Goal: Use online tool/utility: Utilize a website feature to perform a specific function

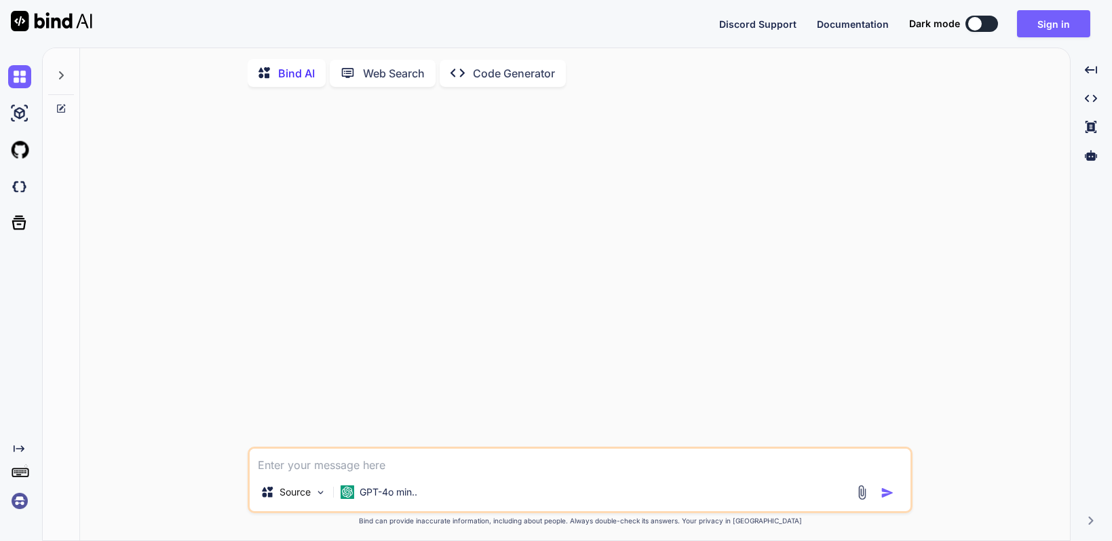
type textarea "x"
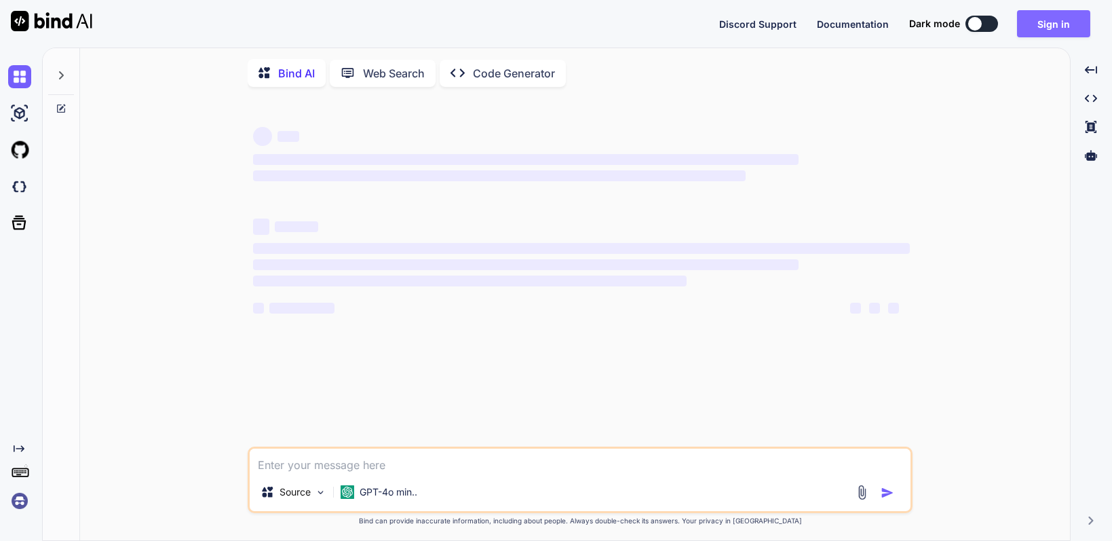
click at [1044, 18] on button "Sign in" at bounding box center [1053, 23] width 73 height 27
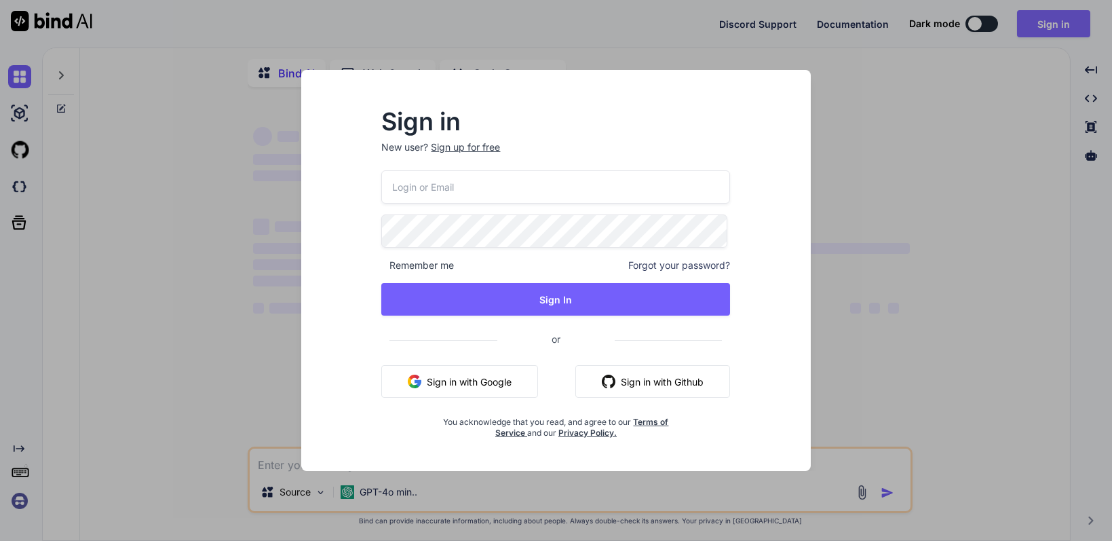
type textarea "x"
click at [487, 372] on button "Sign in with Google" at bounding box center [459, 381] width 157 height 33
click at [460, 385] on button "Sign in with Google" at bounding box center [459, 381] width 157 height 33
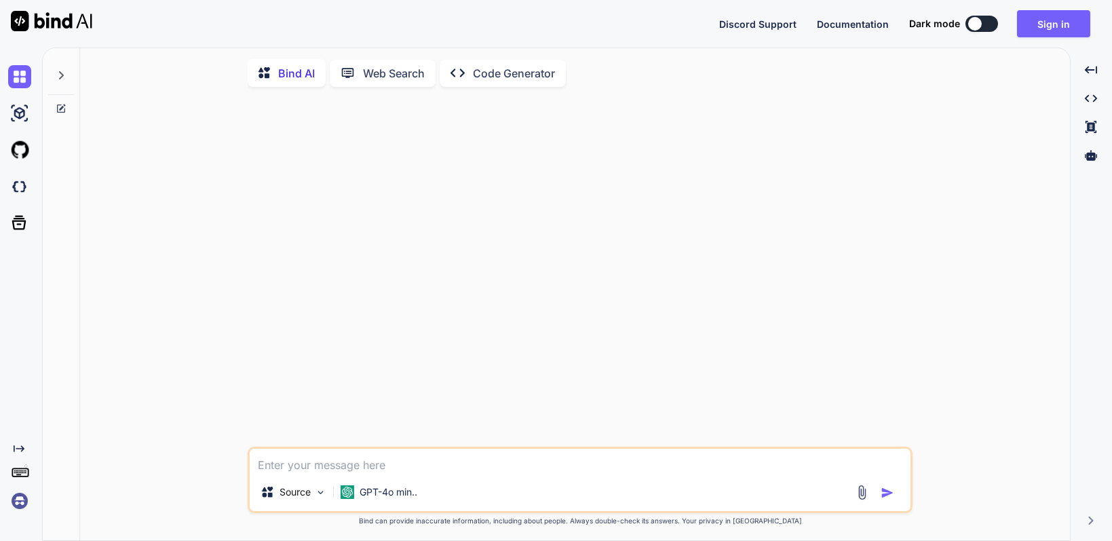
click at [59, 14] on img at bounding box center [51, 21] width 81 height 20
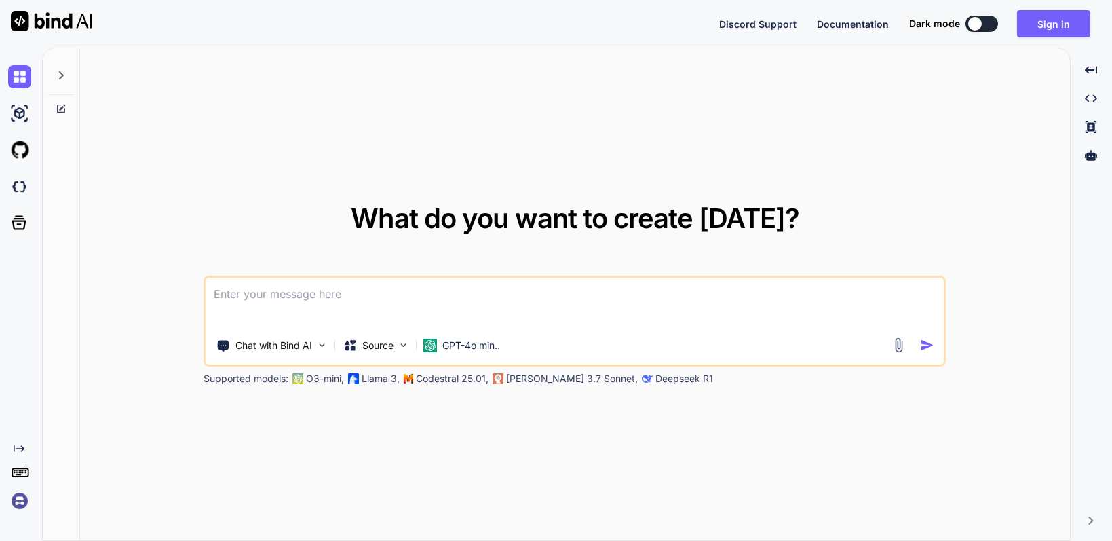
click at [43, 26] on img at bounding box center [51, 21] width 81 height 20
type textarea "x"
click at [1062, 33] on button "Sign in" at bounding box center [1053, 23] width 73 height 27
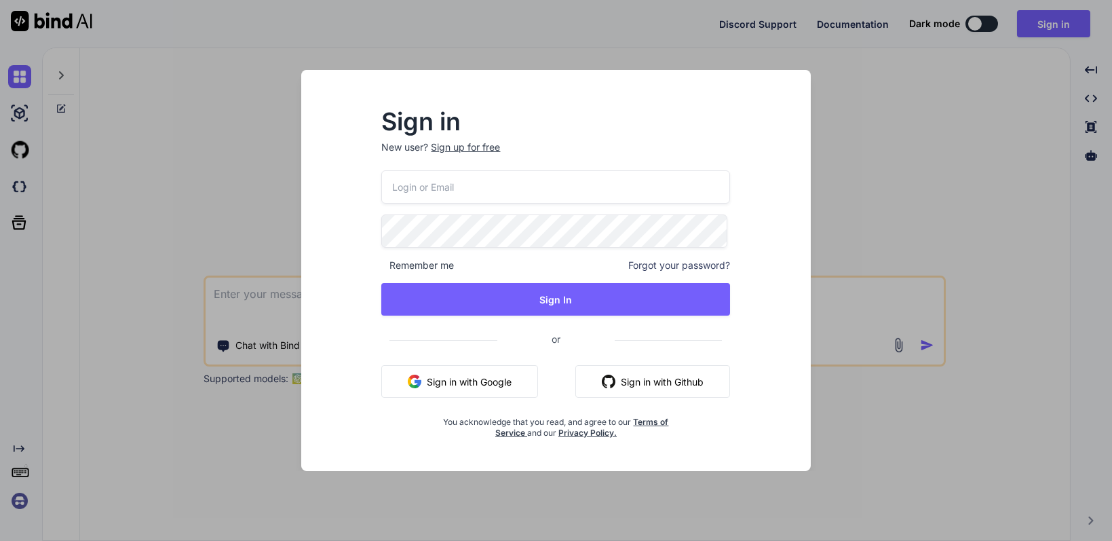
click at [465, 375] on button "Sign in with Google" at bounding box center [459, 381] width 157 height 33
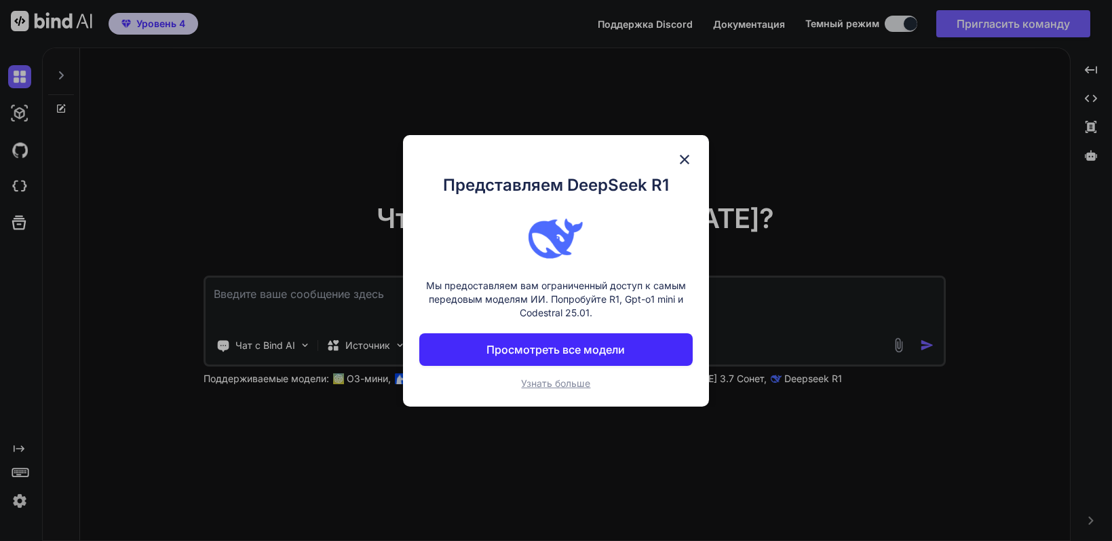
click at [689, 163] on img at bounding box center [684, 159] width 16 height 16
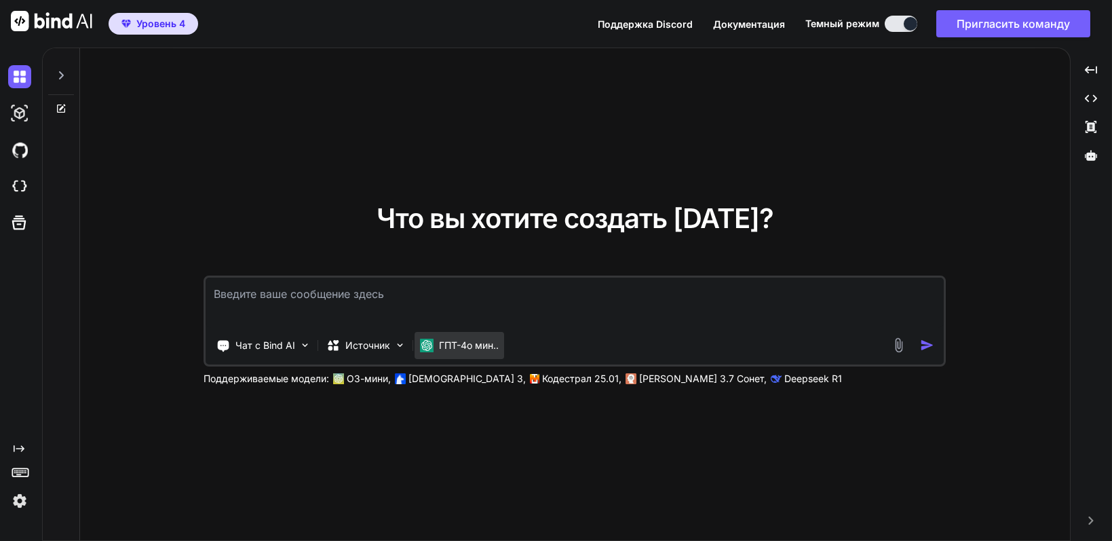
click at [472, 351] on p "ГПТ-4о мин.." at bounding box center [469, 346] width 60 height 14
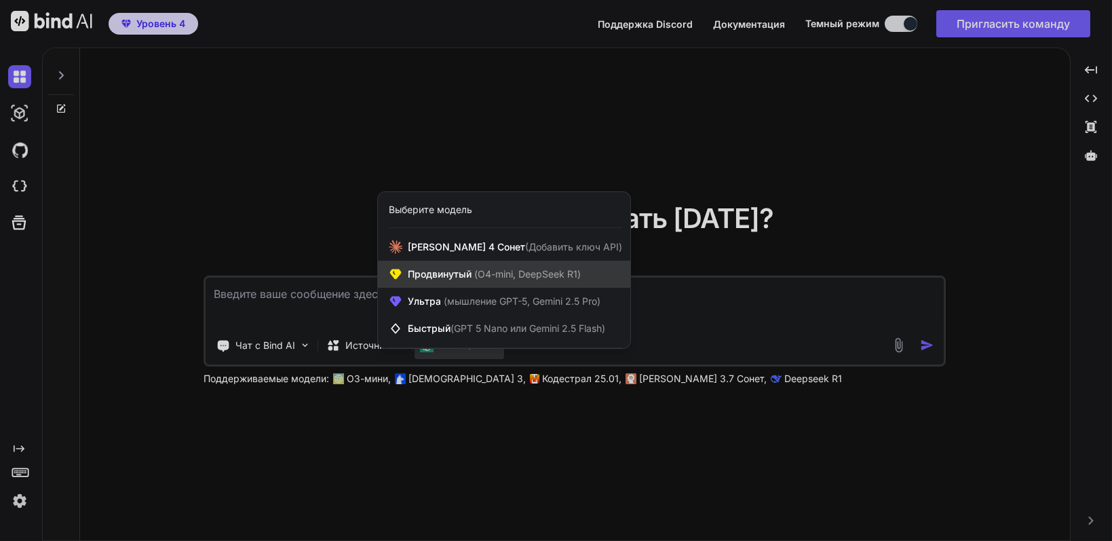
click at [484, 275] on font "(O4-mini, DeepSeek R1)" at bounding box center [527, 274] width 107 height 12
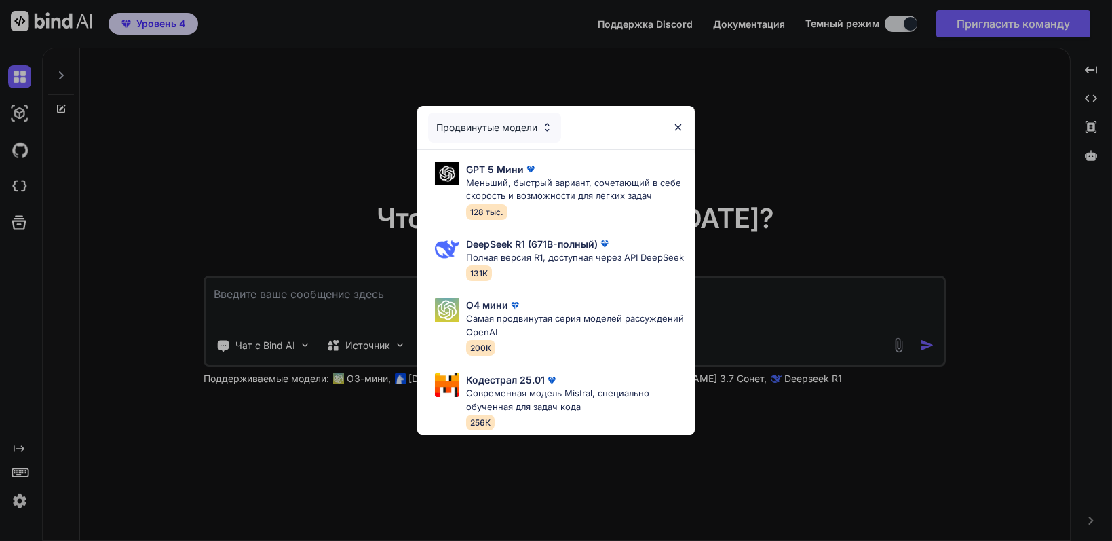
click at [532, 121] on font "Продвинутые модели" at bounding box center [486, 127] width 101 height 12
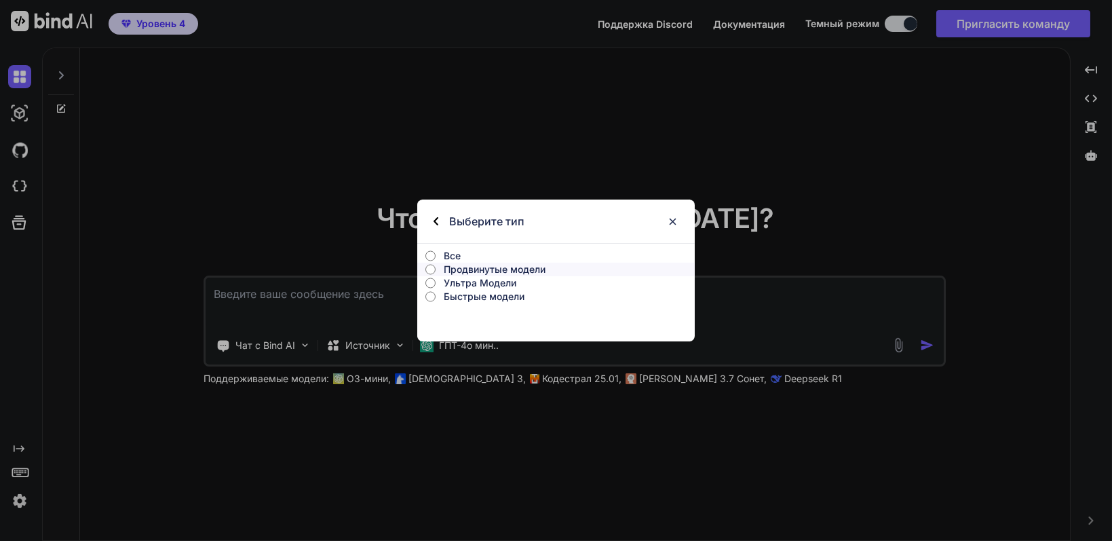
click at [430, 282] on input "Ультра Модели" at bounding box center [430, 282] width 10 height 11
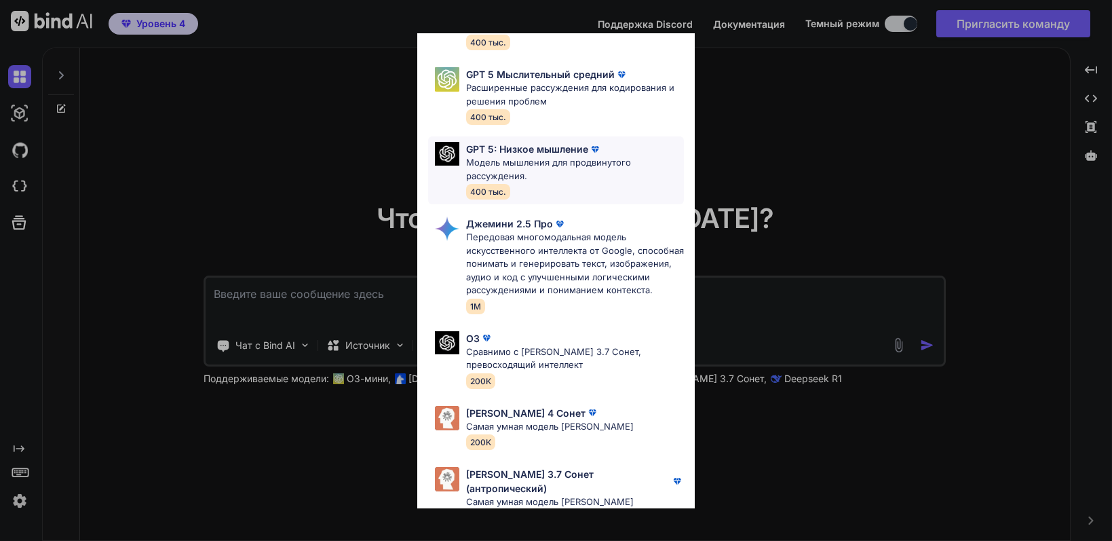
scroll to position [202, 0]
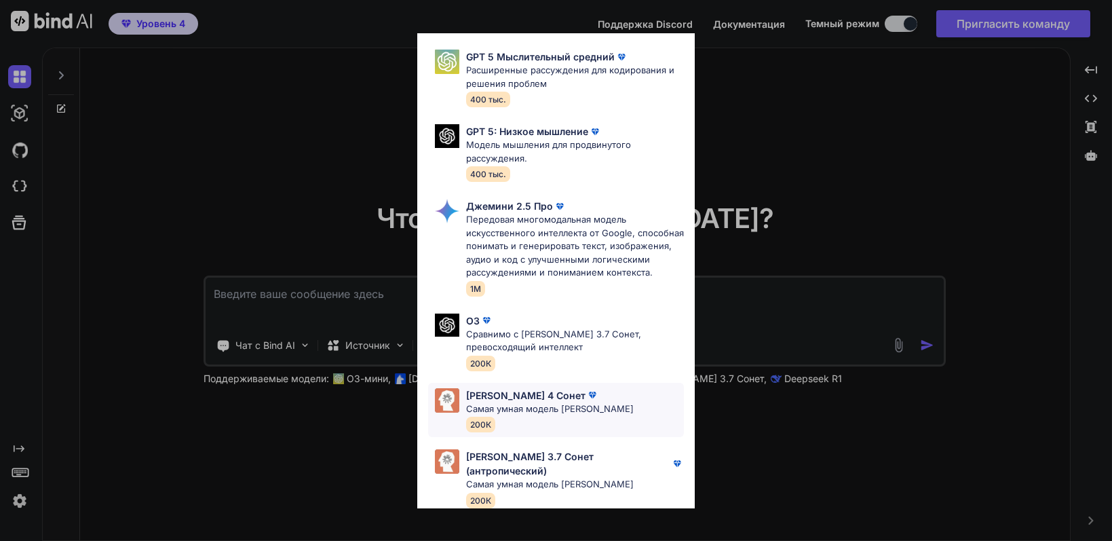
click at [560, 398] on div "Клод 4 Сонет" at bounding box center [550, 395] width 168 height 14
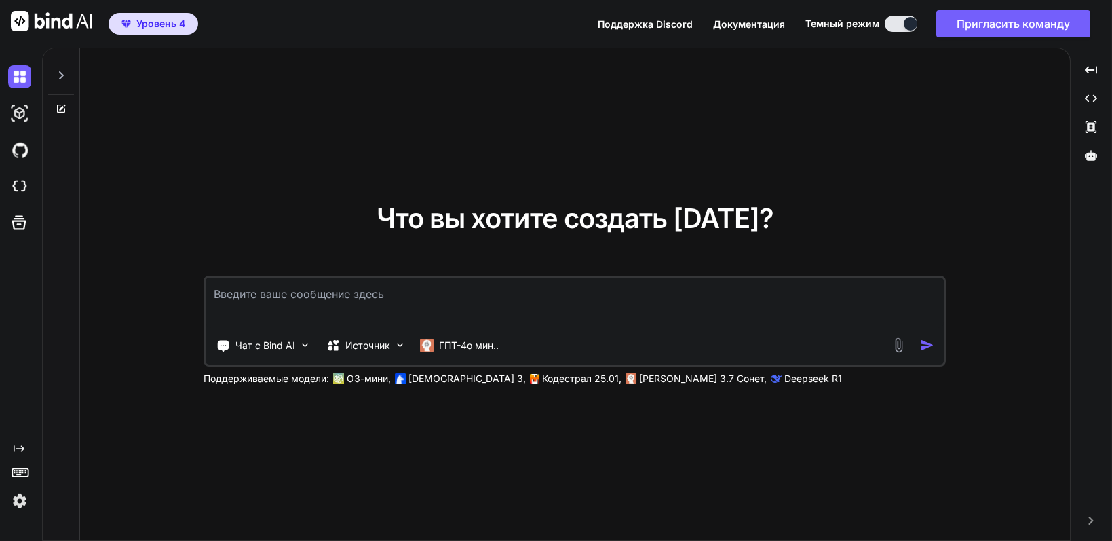
click at [377, 296] on textarea at bounding box center [575, 302] width 738 height 50
paste textarea "Выступи в роли креативного автора виральных коротких видео ИНстаграм для роста …"
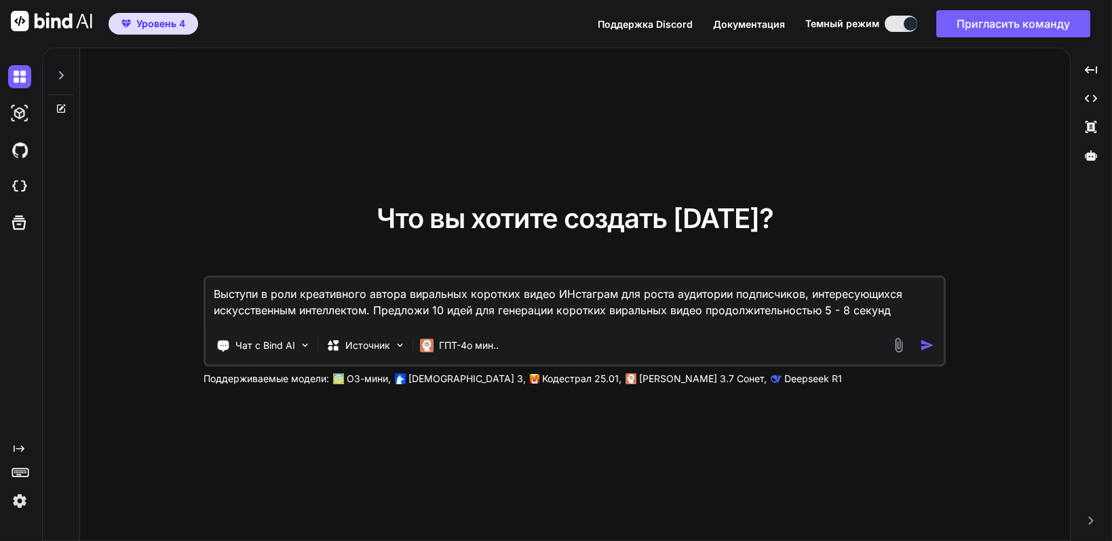
click at [556, 311] on textarea "Выступи в роли креативного автора виральных коротких видео ИНстаграм для роста …" at bounding box center [575, 302] width 738 height 50
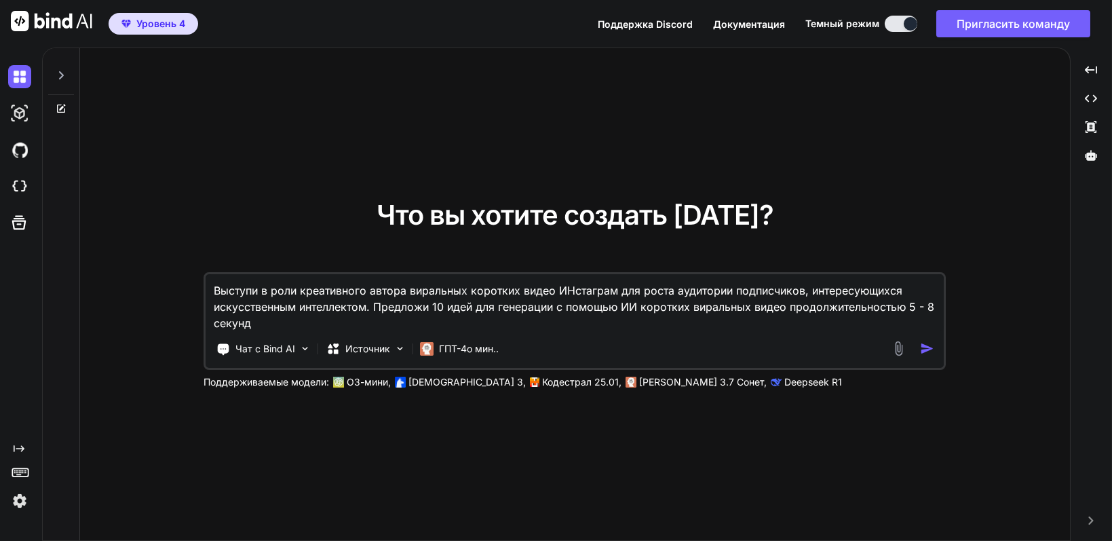
click at [280, 324] on textarea "Выступи в роли креативного автора виральных коротких видео ИНстаграм для роста …" at bounding box center [575, 302] width 738 height 57
click at [266, 319] on textarea "Выступи в роли креативного автора виральных коротких видео ИНстаграм для роста …" at bounding box center [575, 302] width 738 height 57
click at [315, 323] on textarea "Выступи в роли креативного автора виральных коротких видео ИНстаграм для роста …" at bounding box center [575, 302] width 738 height 57
type textarea "Выступи в роли креативного автора виральных коротких видео ИНстаграм для роста …"
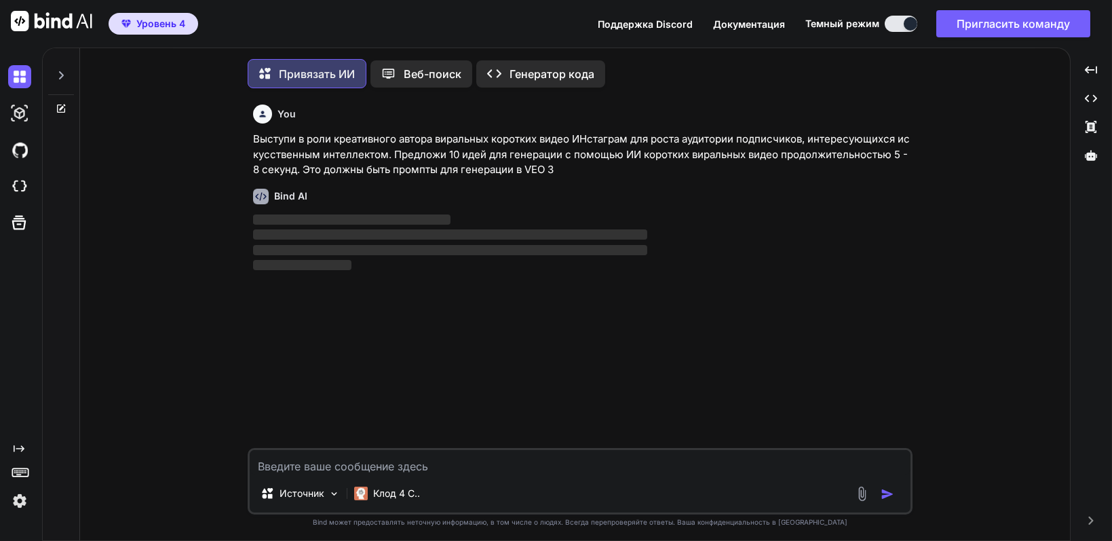
scroll to position [5, 0]
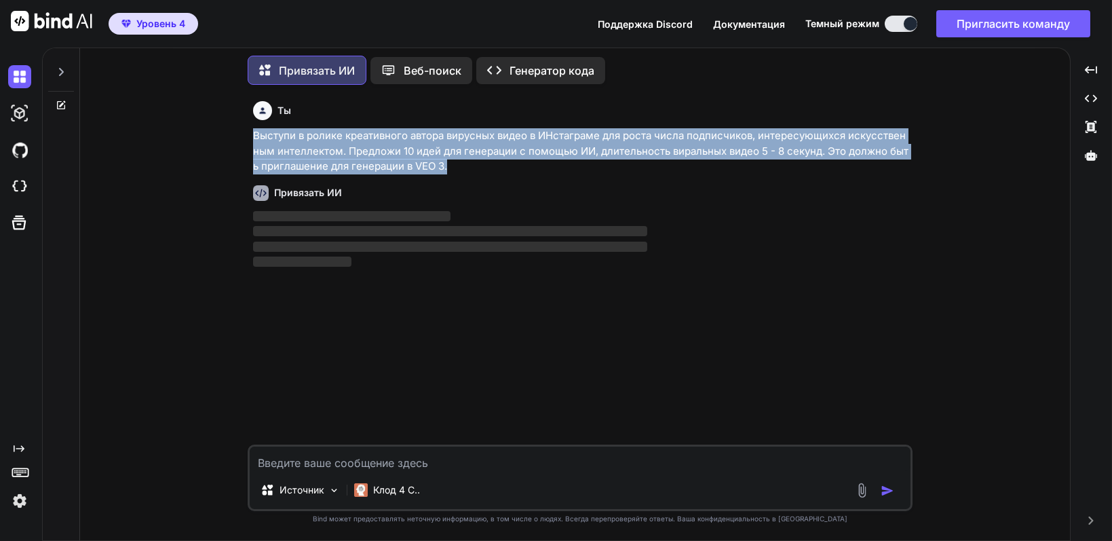
drag, startPoint x: 254, startPoint y: 133, endPoint x: 470, endPoint y: 171, distance: 219.7
click at [470, 171] on p "Выступи в ролике креативного автора вирусных видео в ИНстаграме для роста числа…" at bounding box center [581, 151] width 657 height 46
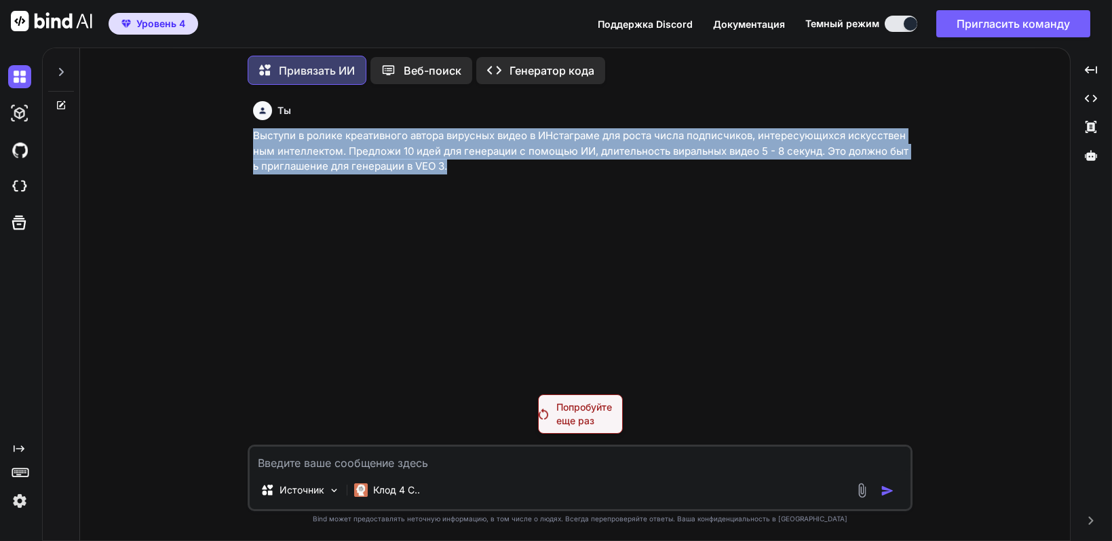
copy font "Выступи в ролике креативного автора вирусных видео в ИНстаграме для роста числа…"
click at [374, 161] on font "Выступи в ролике креативного автора вирусных видео в ИНстаграме для роста числа…" at bounding box center [580, 150] width 655 height 43
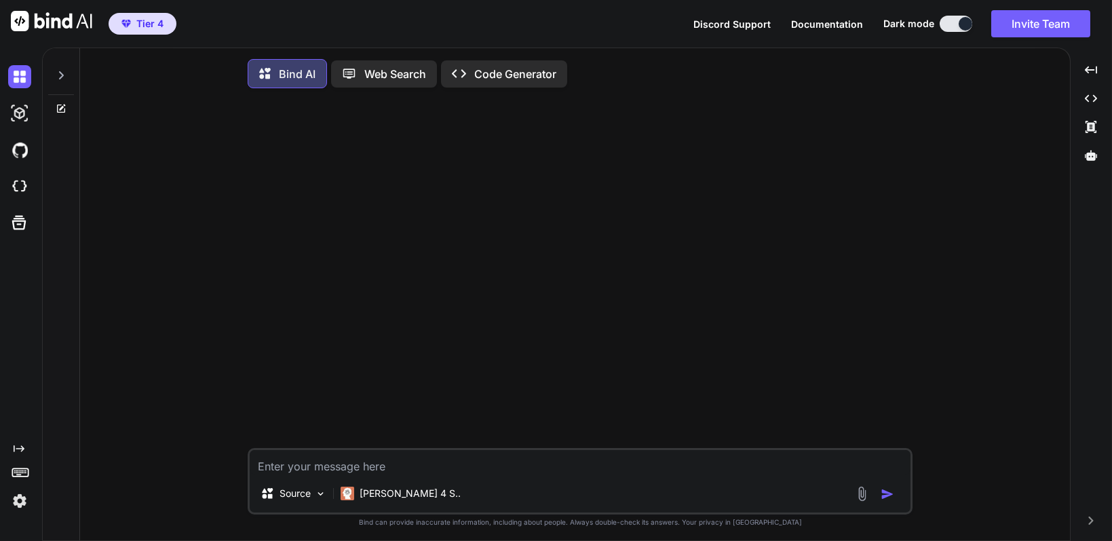
type textarea "x"
type textarea "Выступи в ролике креативного автора вирусных видео в ИНстаграме для роста числа…"
type textarea "x"
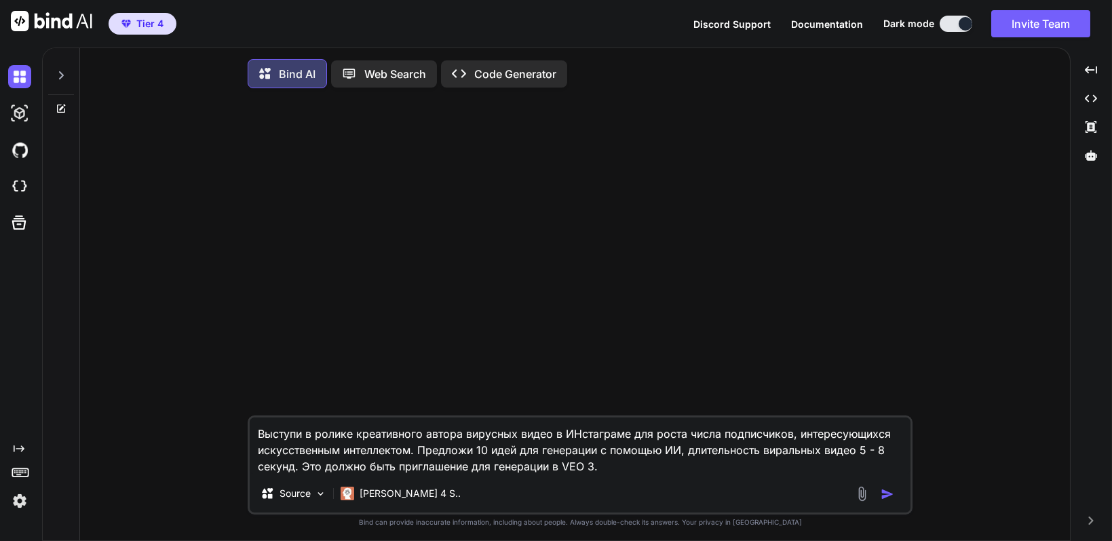
type textarea "Выступи в ролике креативного автора вирусных видео в ИНстаграме для роста числа…"
click at [885, 497] on img "button" at bounding box center [888, 494] width 14 height 14
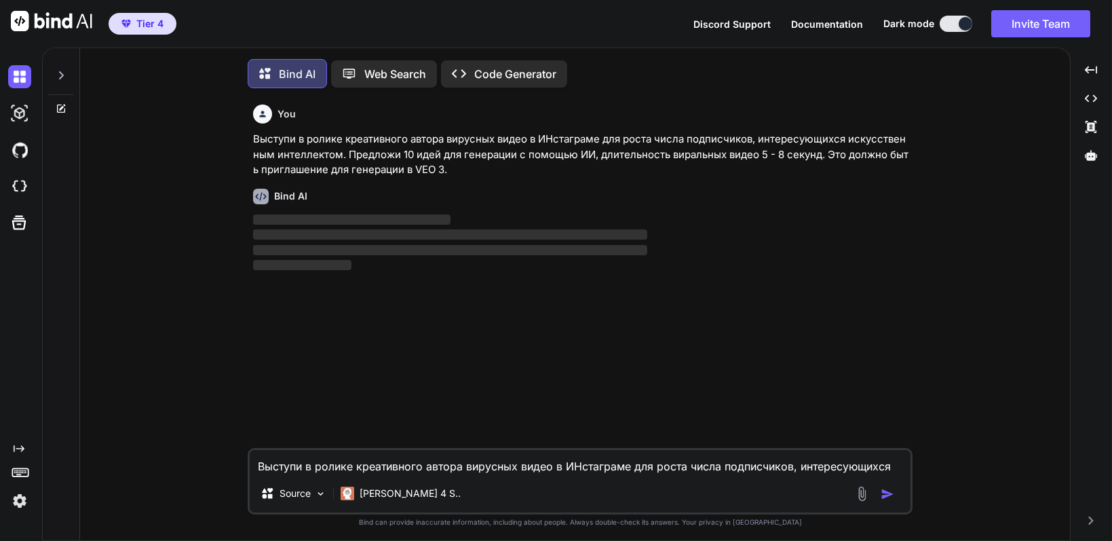
scroll to position [5, 0]
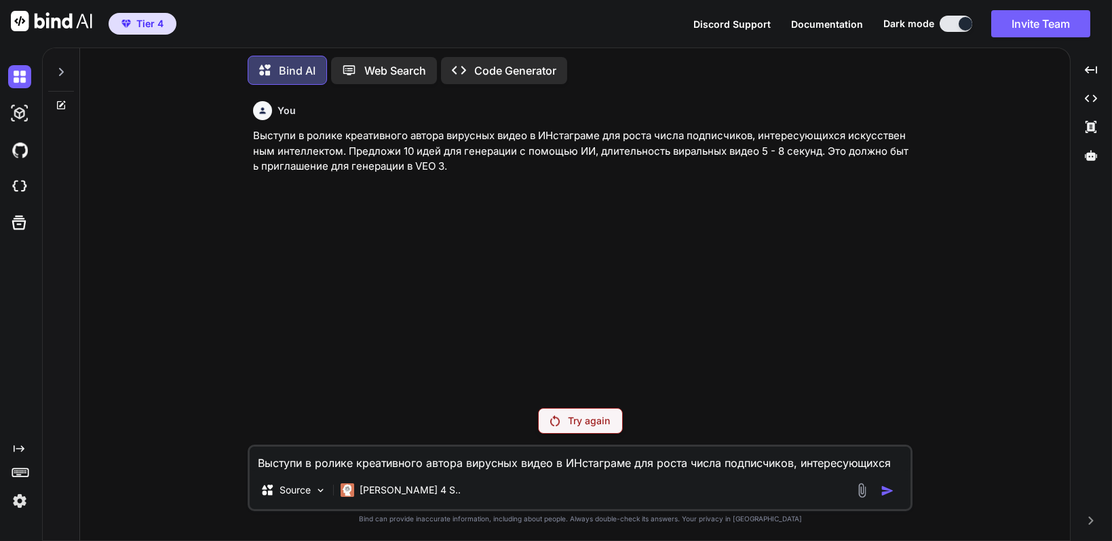
click at [582, 424] on p "Try again" at bounding box center [589, 421] width 42 height 14
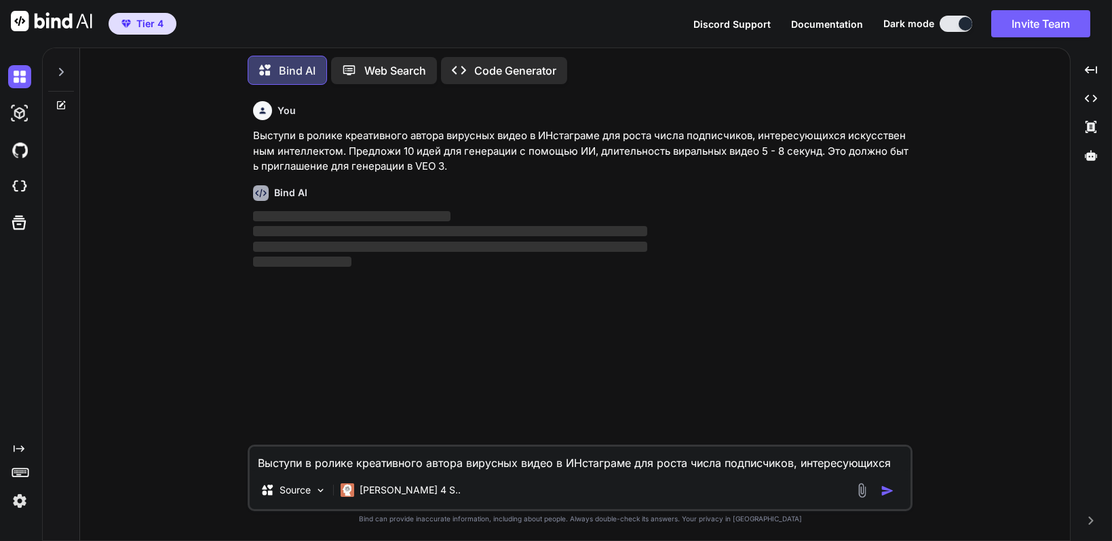
type textarea "x"
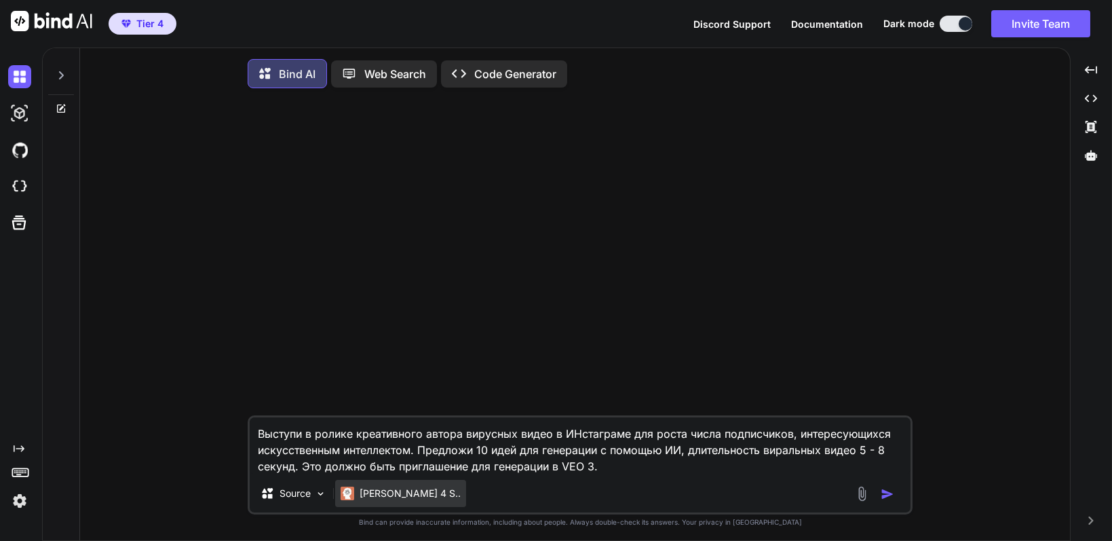
click at [374, 497] on p "[PERSON_NAME] 4 S.." at bounding box center [410, 493] width 101 height 14
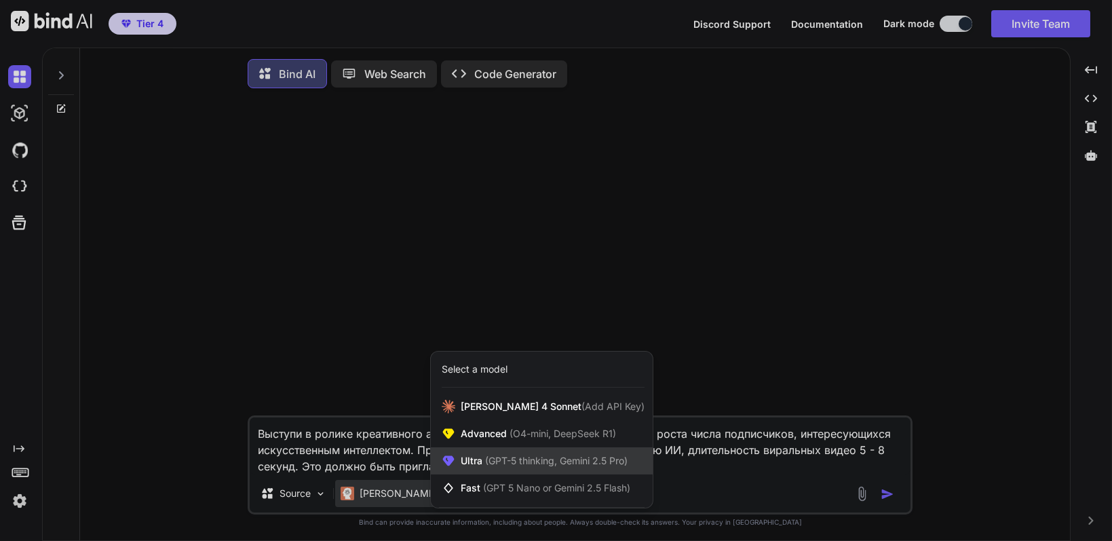
click at [492, 460] on span "(GPT-5 thinking, Gemini 2.5 Pro)" at bounding box center [554, 461] width 145 height 12
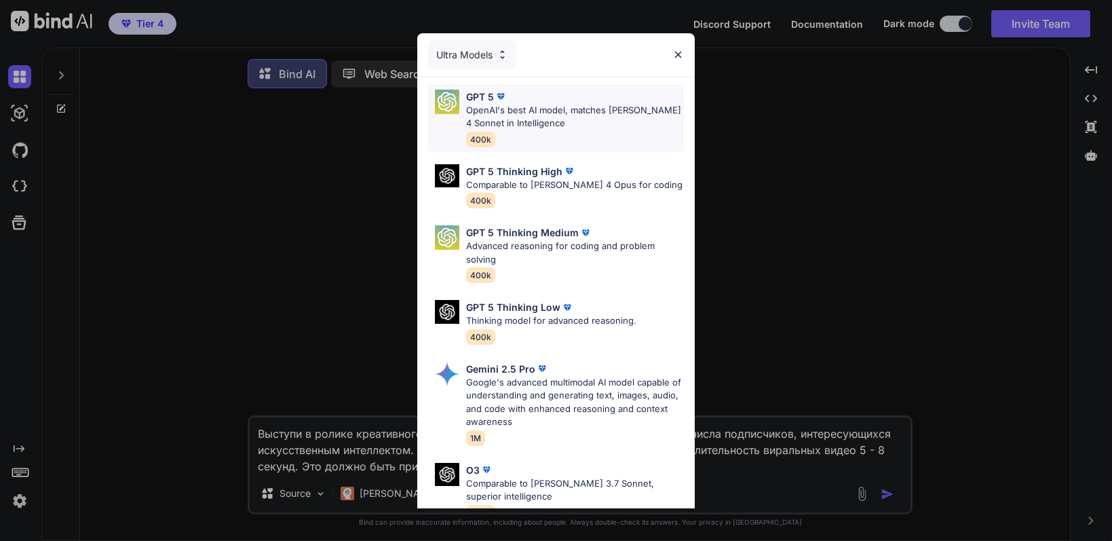
click at [550, 109] on p "OpenAI's best AI model, matches [PERSON_NAME] 4 Sonnet in Intelligence" at bounding box center [575, 117] width 218 height 26
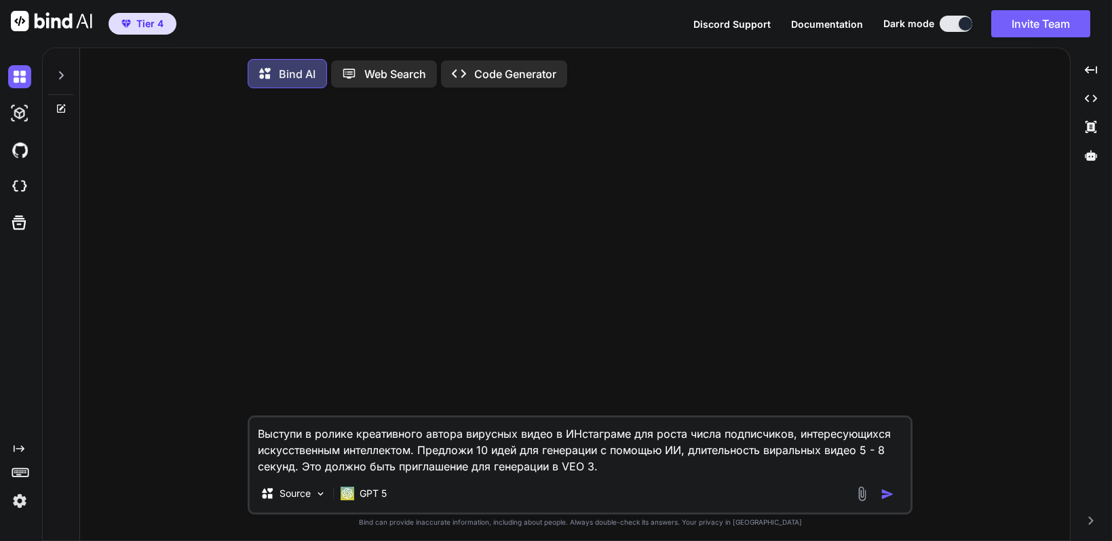
click at [889, 495] on img "button" at bounding box center [888, 494] width 14 height 14
type textarea "x"
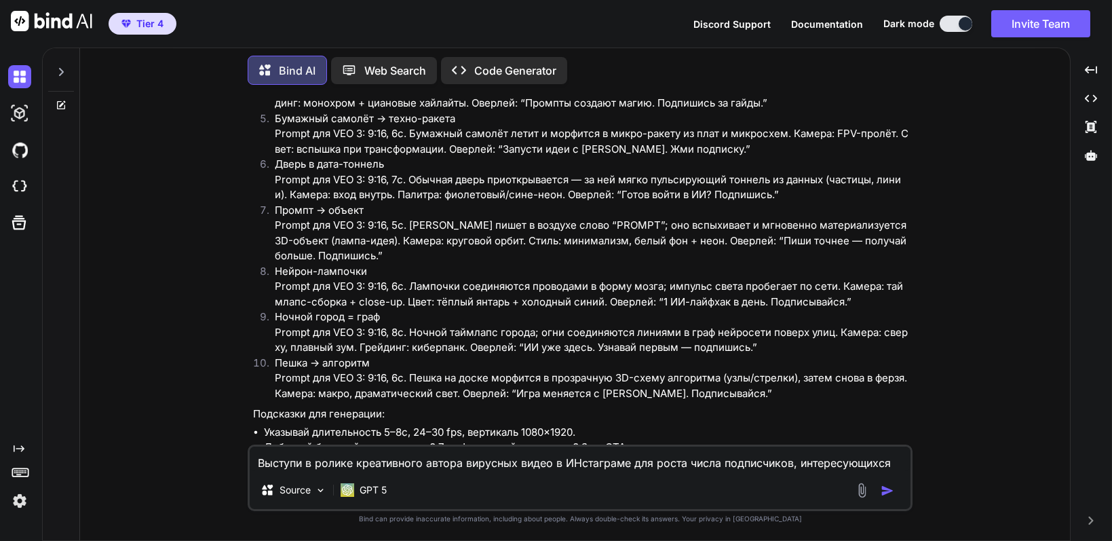
scroll to position [394, 0]
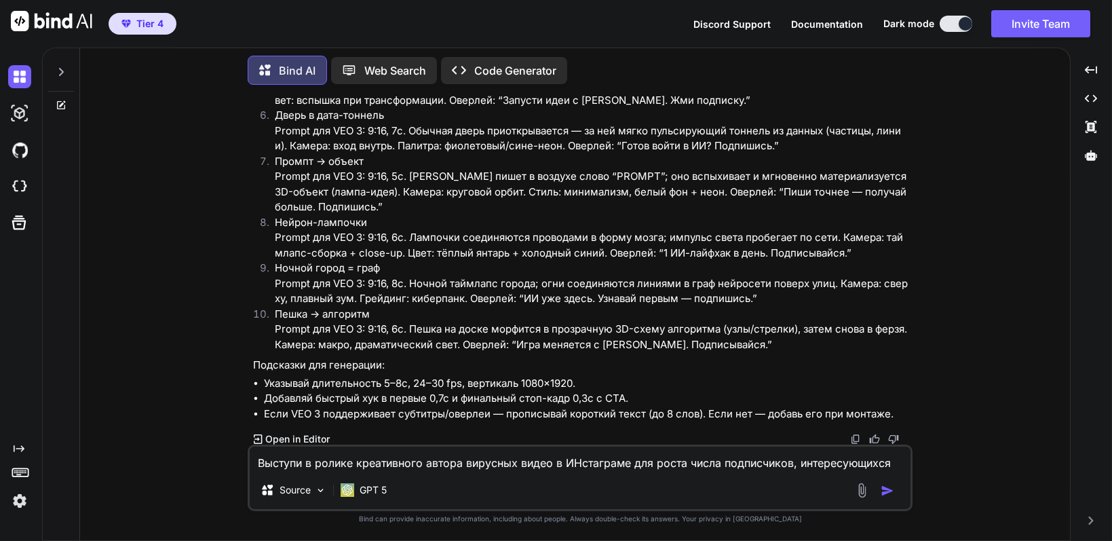
click at [460, 463] on textarea "Выступи в ролике креативного автора вирусных видео в ИНстаграме для роста числа…" at bounding box center [580, 458] width 661 height 24
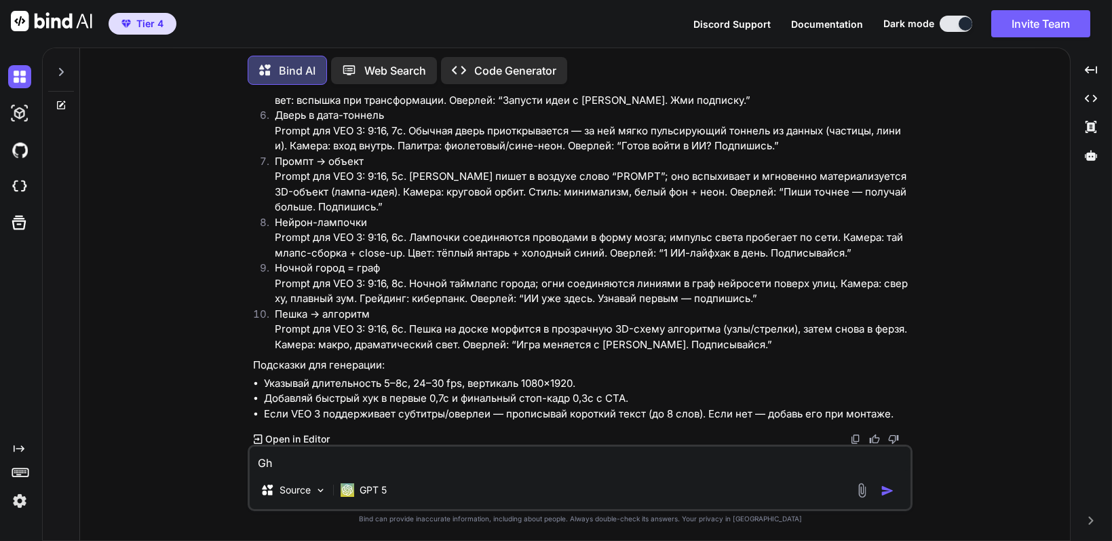
type textarea "G"
click at [406, 459] on textarea "Принято. Напиши правильніе версии" at bounding box center [580, 458] width 661 height 24
click at [489, 464] on textarea "Принято. Напиши правильные версии" at bounding box center [580, 458] width 661 height 24
type textarea "Принято. Напиши правильные версии промптов на англий"
click at [631, 471] on textarea "Принято. Напиши правильные версии промптов на англий" at bounding box center [580, 458] width 661 height 24
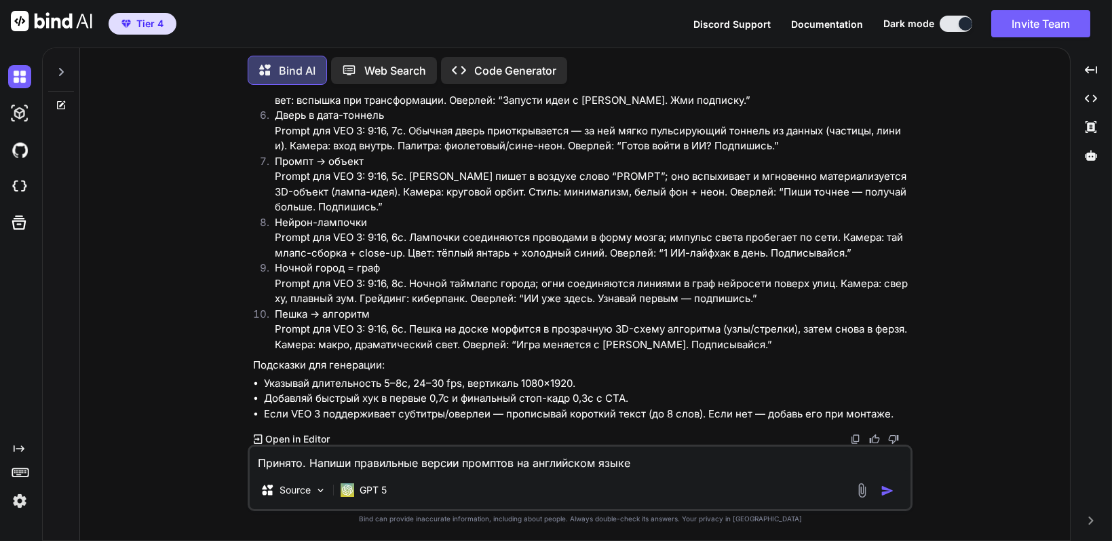
type textarea "Принято. Напиши правильные версии промптов на английском языке"
click at [886, 495] on img "button" at bounding box center [888, 491] width 14 height 14
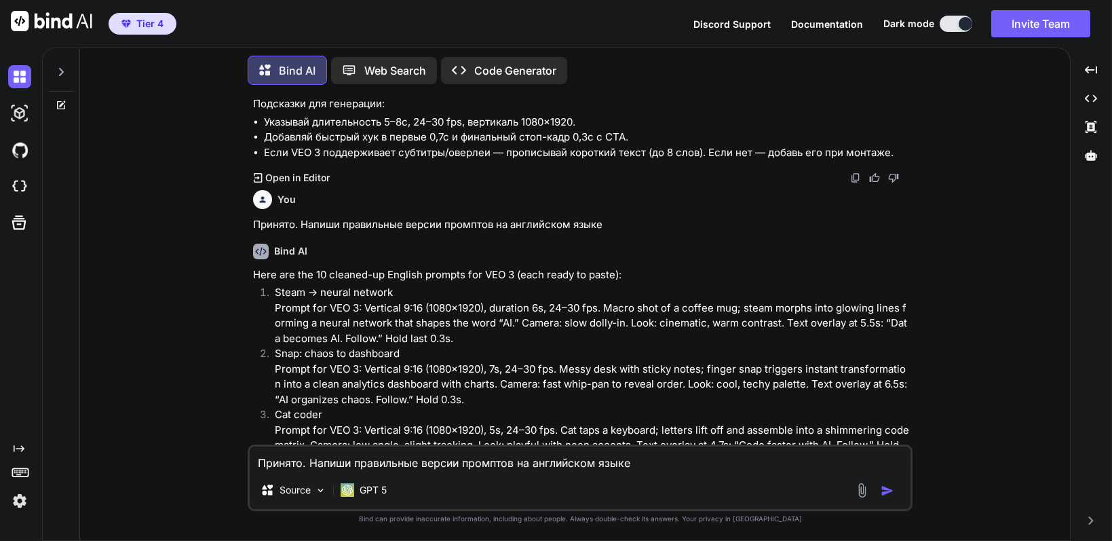
scroll to position [673, 0]
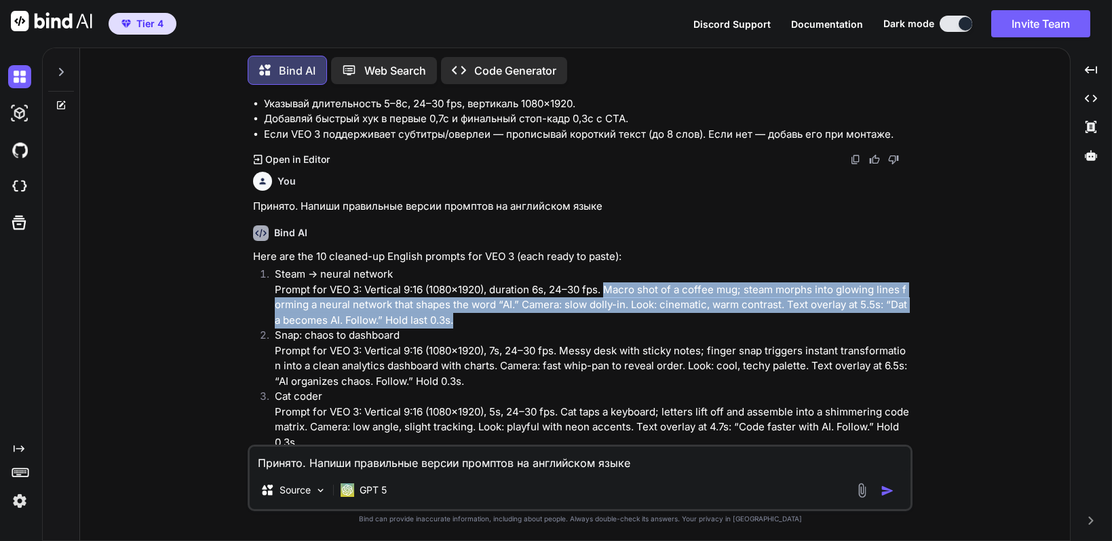
drag, startPoint x: 610, startPoint y: 289, endPoint x: 541, endPoint y: 315, distance: 74.1
click at [539, 316] on p "Steam → neural network Prompt for VEO 3: Vertical 9:16 (1080×1920), duration 6s…" at bounding box center [592, 297] width 635 height 61
copy p "Macro shot of a coffee mug; steam morphs into glowing lines forming a neural ne…"
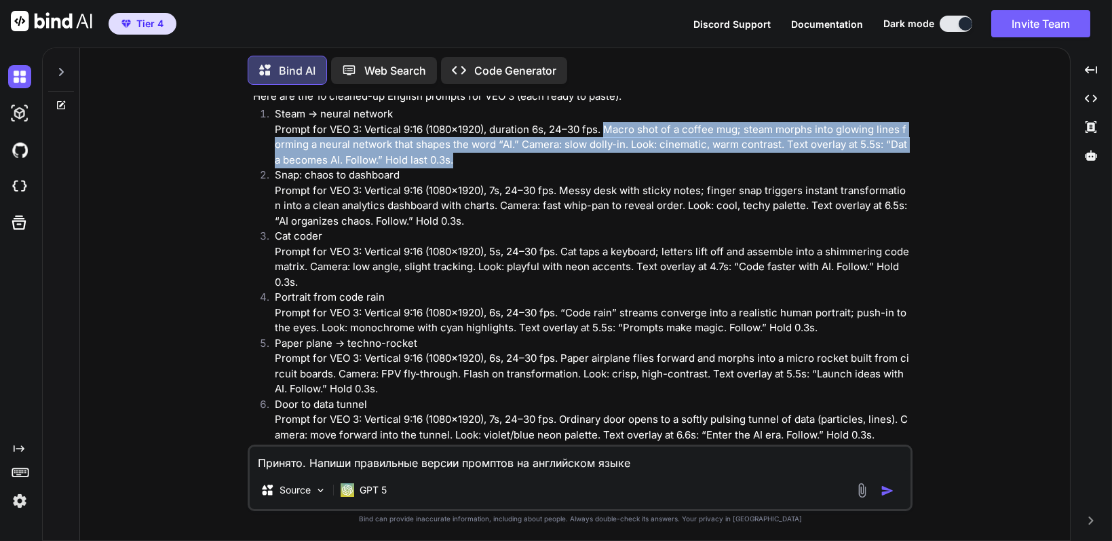
scroll to position [814, 0]
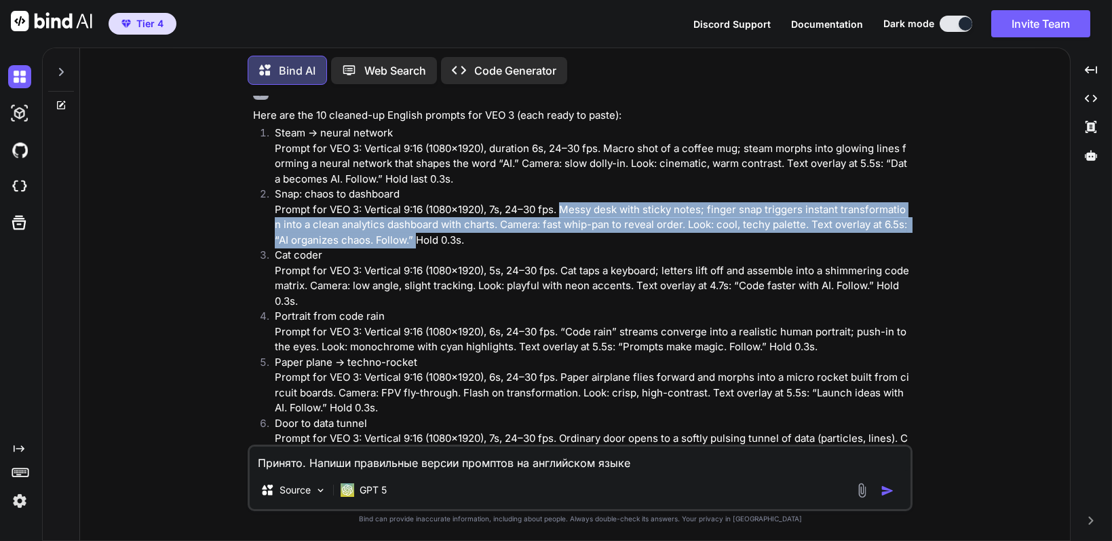
drag, startPoint x: 565, startPoint y: 206, endPoint x: 413, endPoint y: 237, distance: 155.1
click at [413, 237] on p "Snap: chaos to dashboard Prompt for VEO 3: Vertical 9:16 (1080×1920), 7s, 24–30…" at bounding box center [592, 217] width 635 height 61
copy p "Messy desk with sticky notes; finger snap triggers instant transformation into …"
